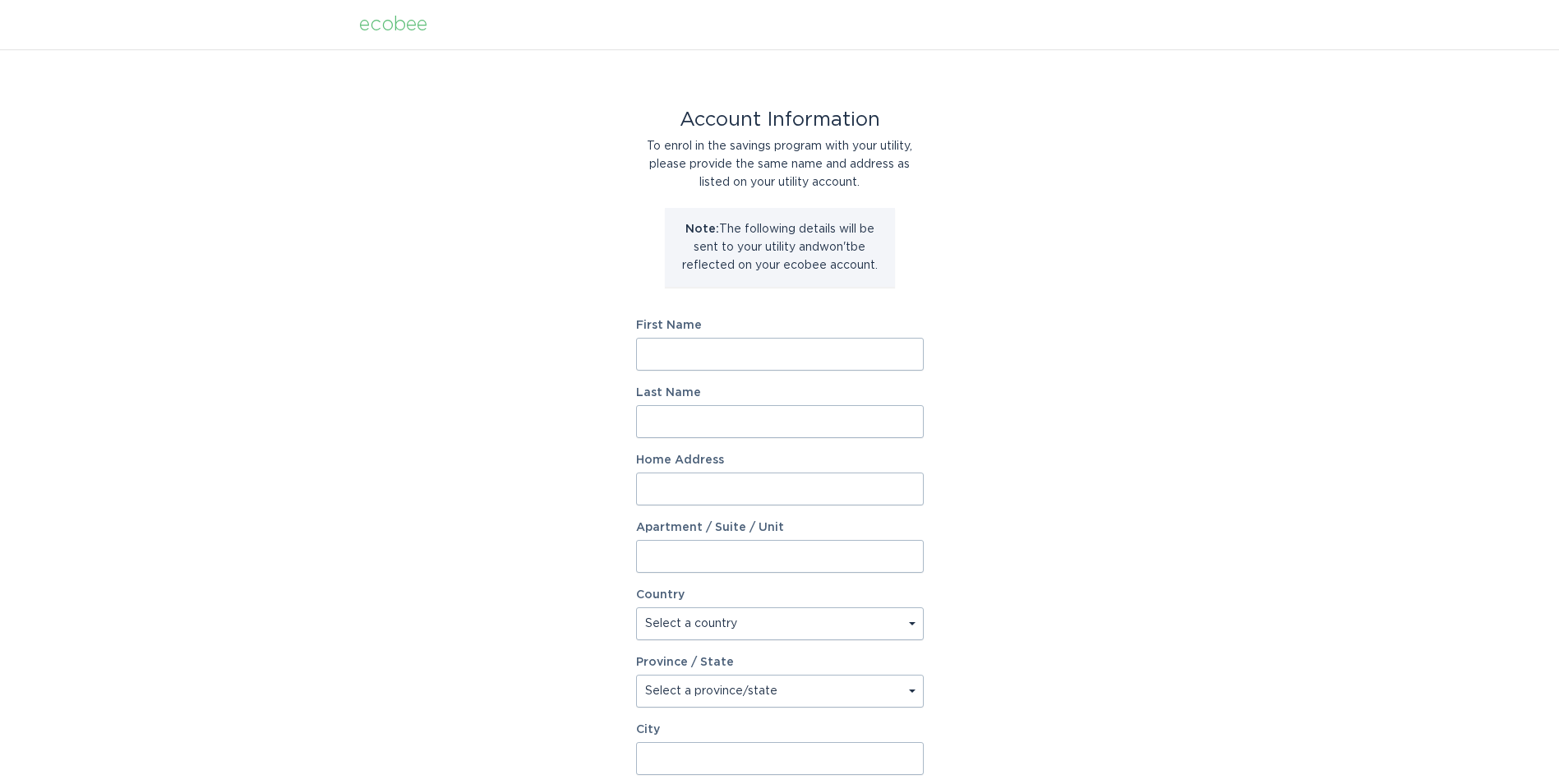
scroll to position [82, 0]
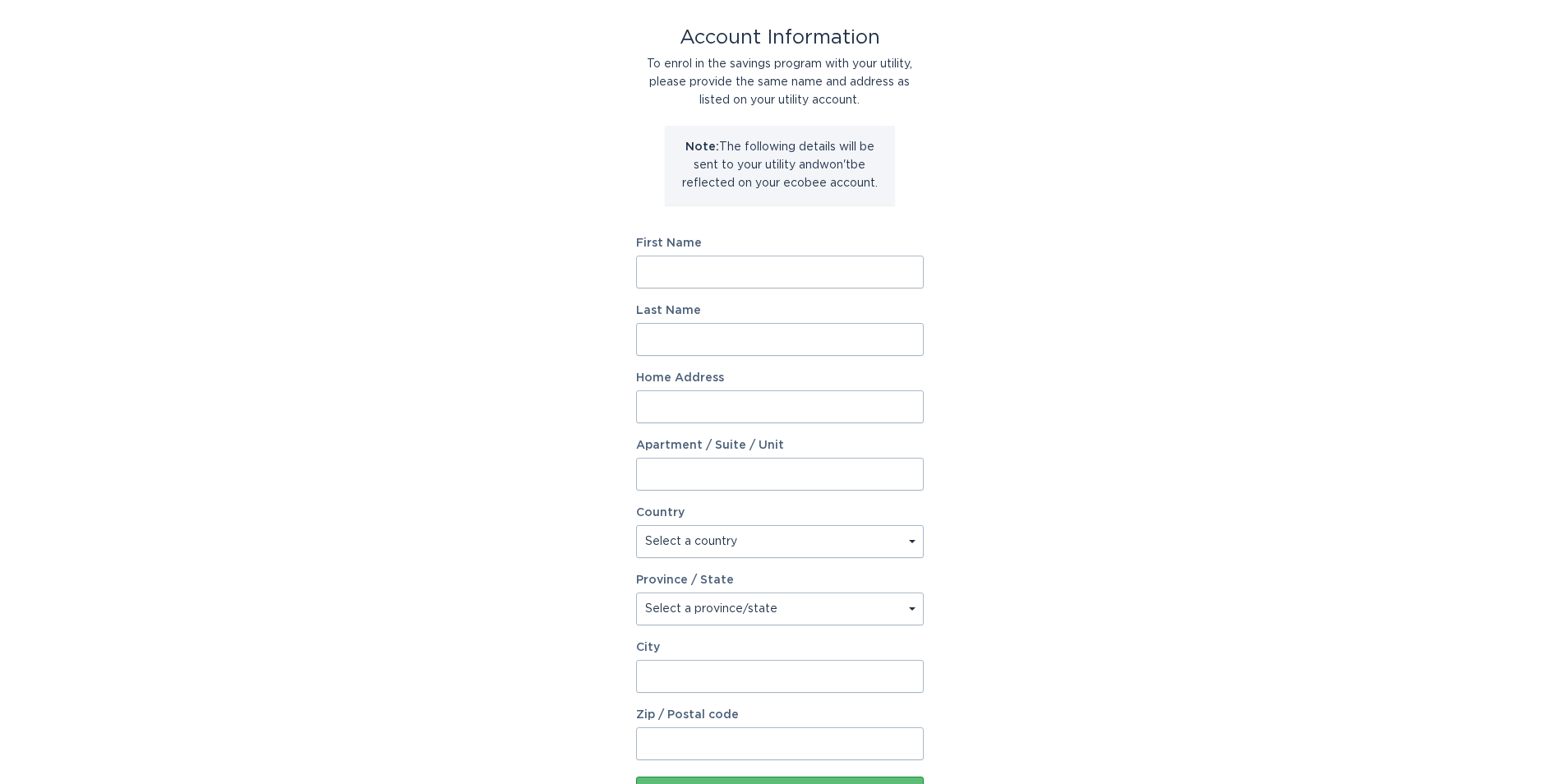
click at [843, 280] on input "First Name" at bounding box center [780, 271] width 288 height 32
type input "Naveed"
type input "[PERSON_NAME]"
type input "[STREET_ADDRESS][PERSON_NAME][PERSON_NAME]"
select select "US"
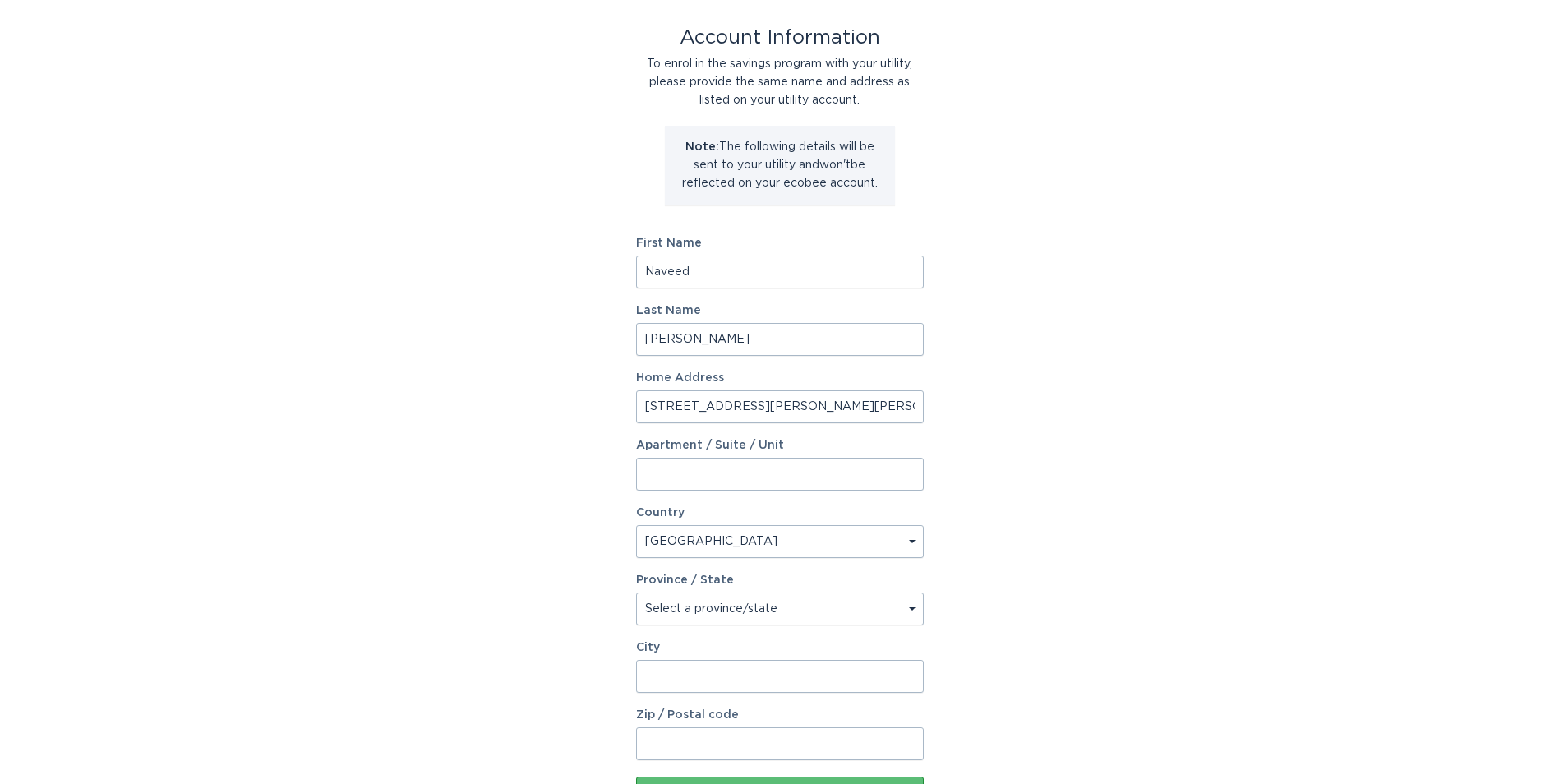
type input "ada"
type input "49301"
type input "Naveed,"
select select "MI"
drag, startPoint x: 754, startPoint y: 407, endPoint x: 888, endPoint y: 401, distance: 134.1
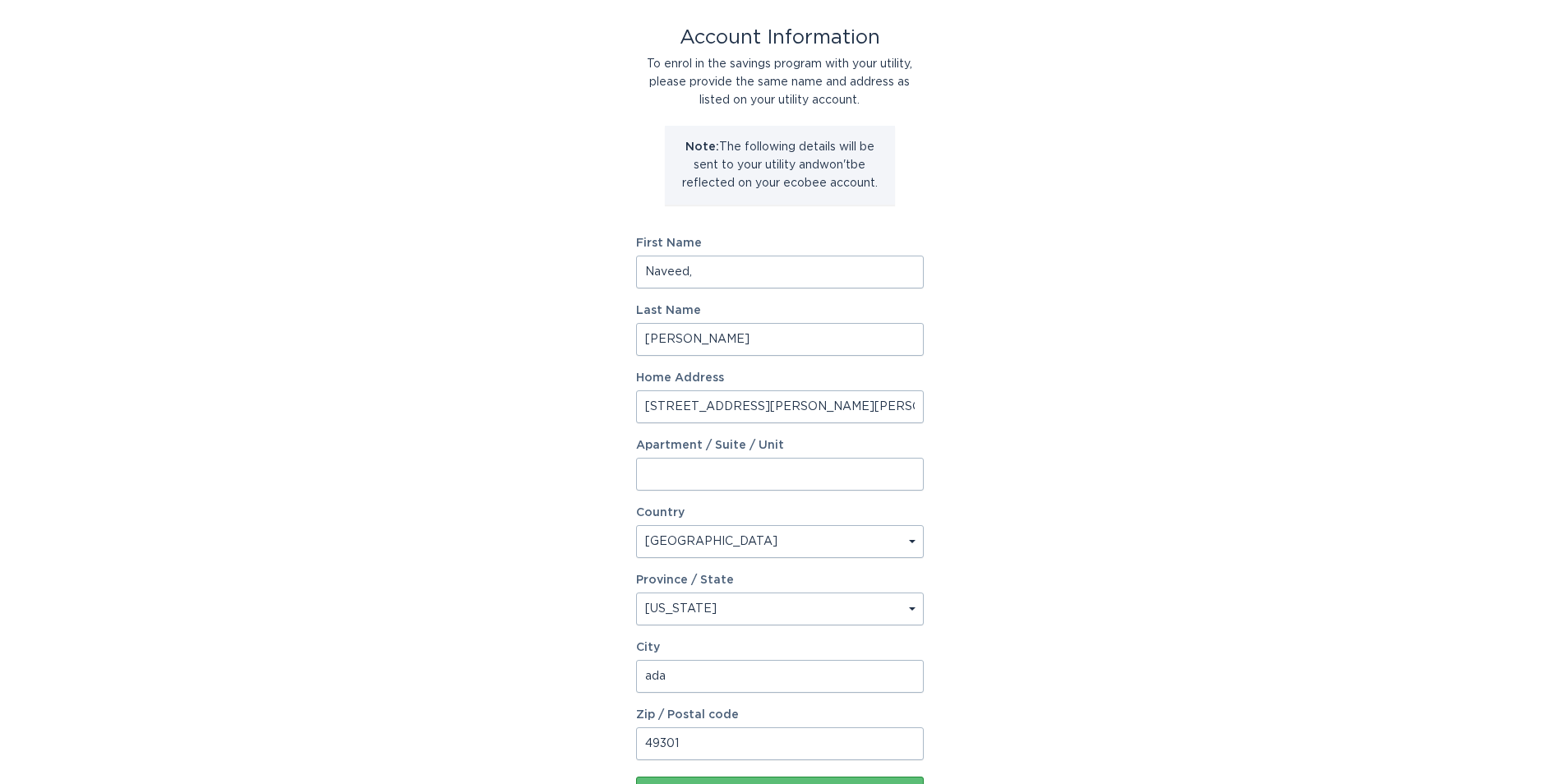
click at [888, 401] on input "[STREET_ADDRESS][PERSON_NAME][PERSON_NAME]" at bounding box center [780, 406] width 288 height 32
type input "[STREET_ADDRESS][PERSON_NAME][PERSON_NAME]"
click at [1167, 434] on div "Account Information To enrol in the savings program with your utility, please p…" at bounding box center [780, 421] width 1559 height 908
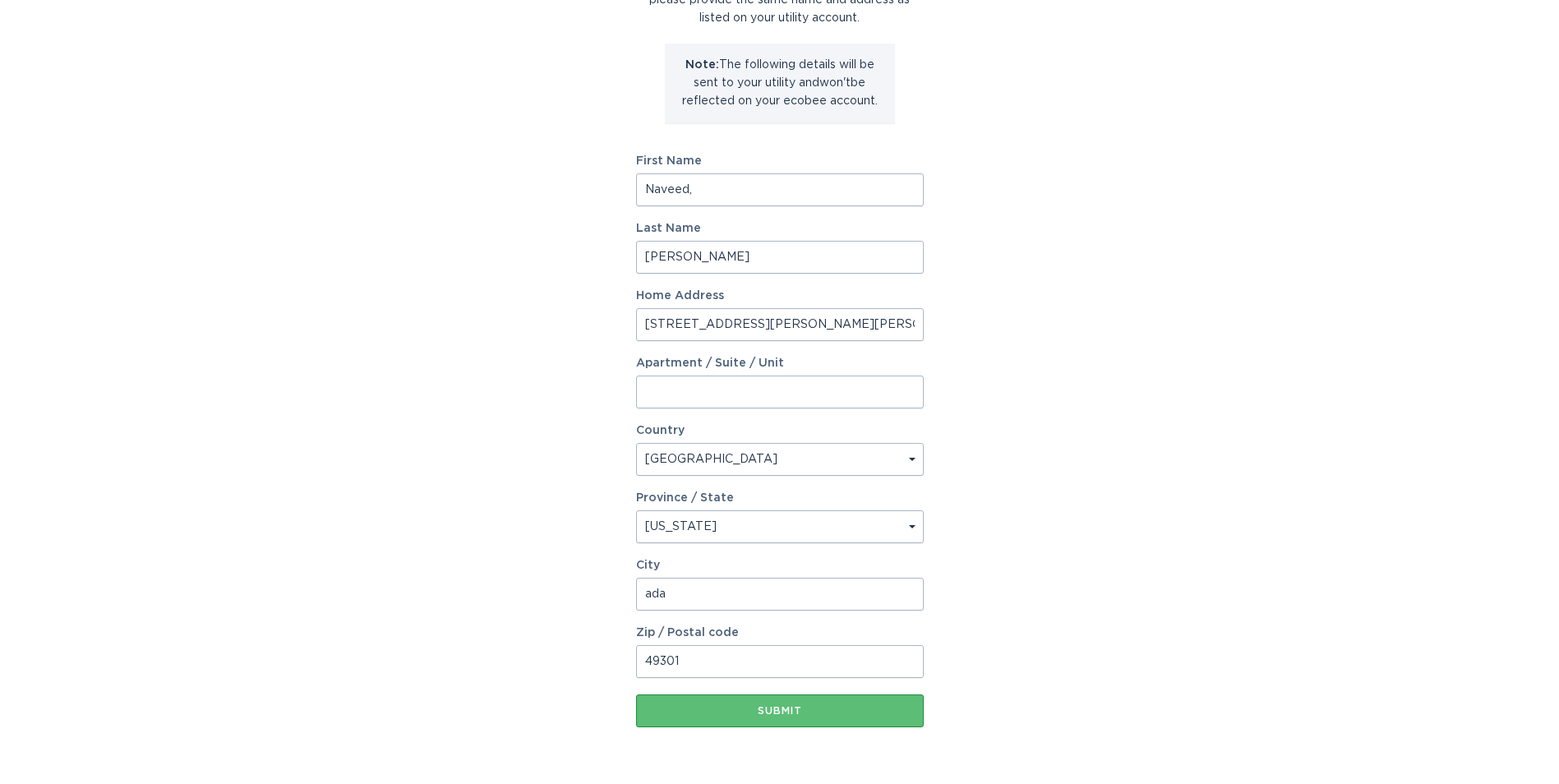
scroll to position [216, 0]
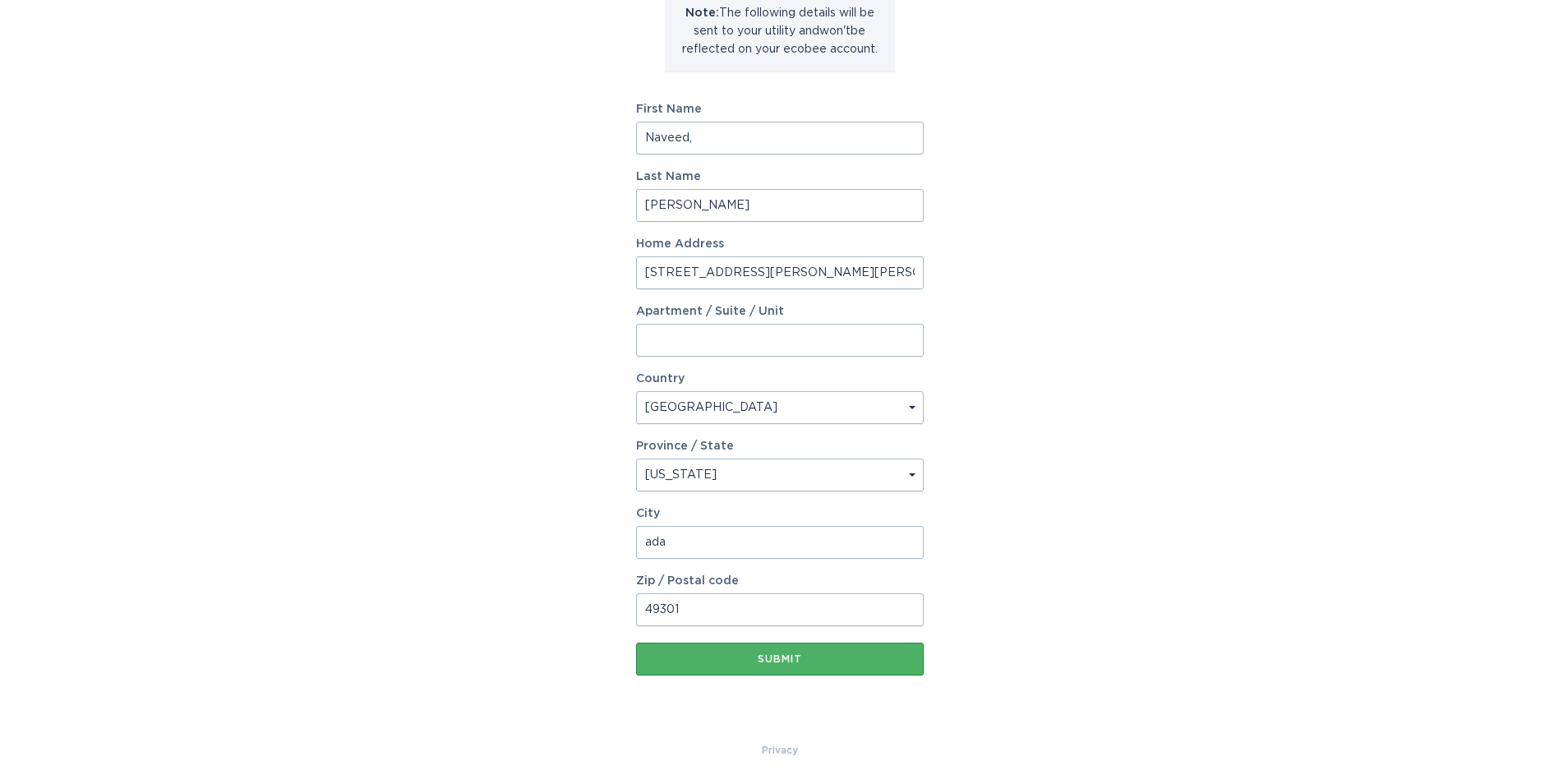
click at [829, 660] on div "Submit" at bounding box center [780, 658] width 271 height 10
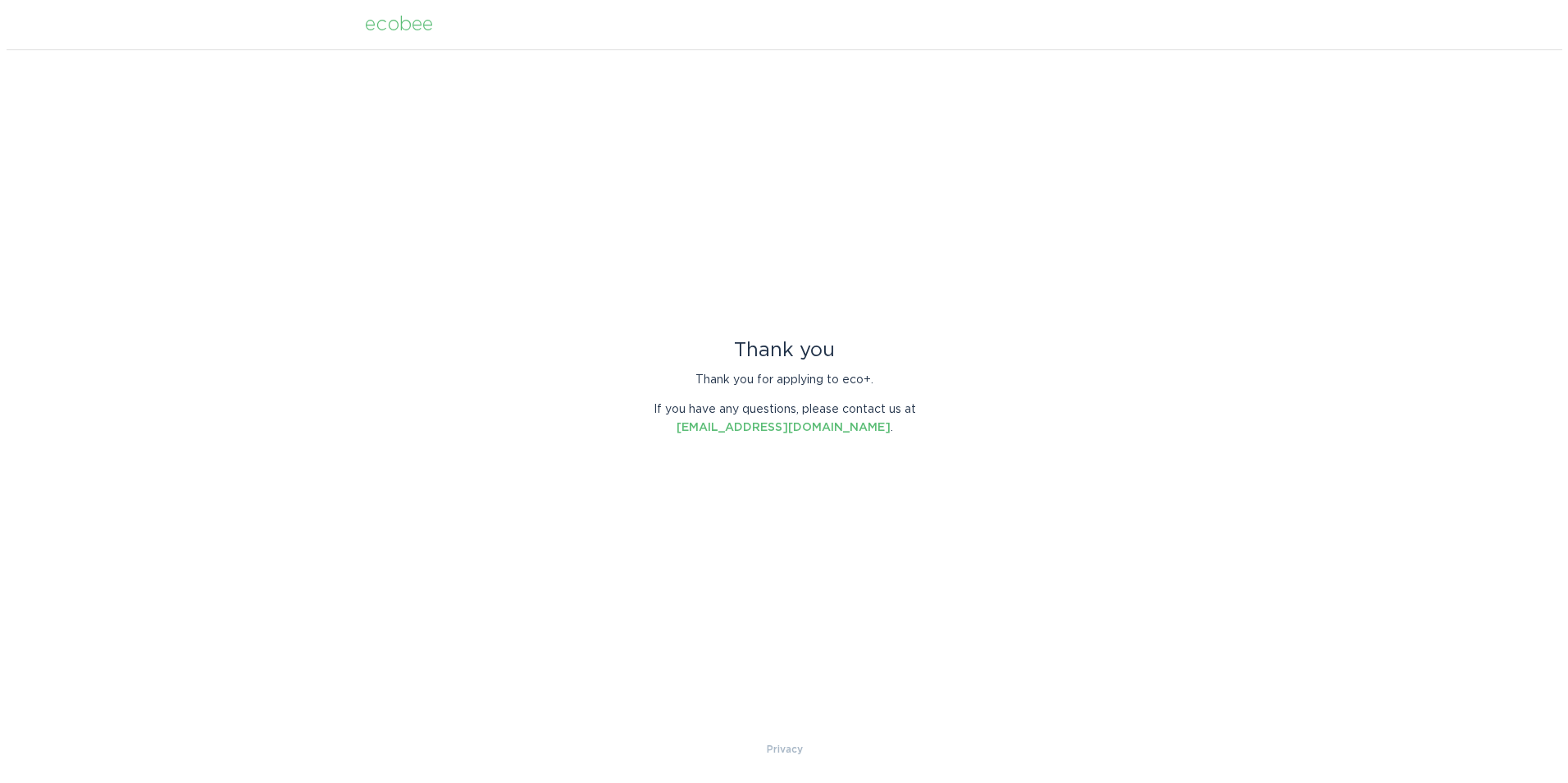
scroll to position [0, 0]
